Goal: Transaction & Acquisition: Subscribe to service/newsletter

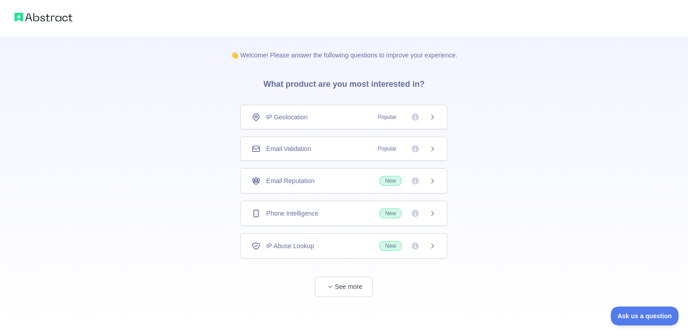
click at [438, 146] on div "Email Validation Popular" at bounding box center [343, 149] width 207 height 24
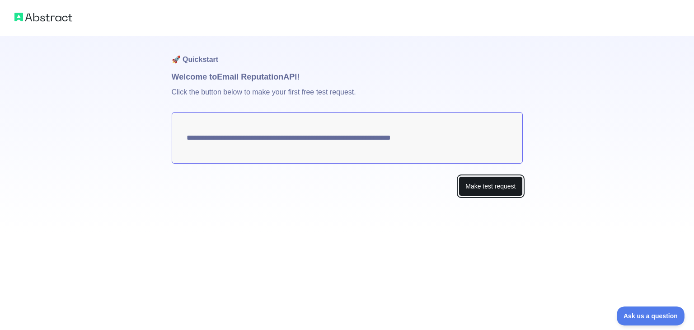
click at [490, 188] on button "Make test request" at bounding box center [491, 186] width 64 height 20
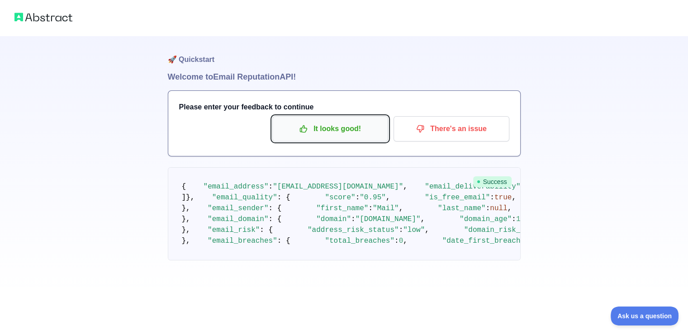
click at [334, 127] on p "It looks good!" at bounding box center [330, 128] width 102 height 15
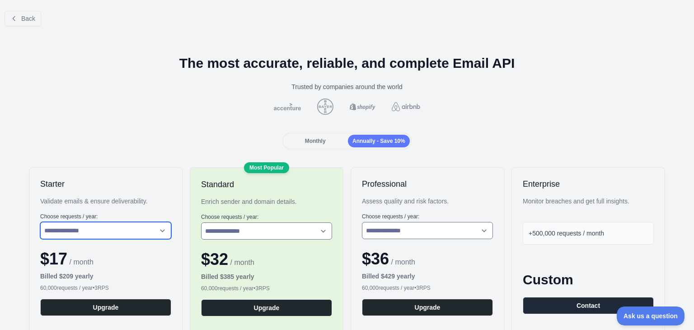
click at [161, 231] on select "**********" at bounding box center [105, 230] width 131 height 17
